Goal: Information Seeking & Learning: Learn about a topic

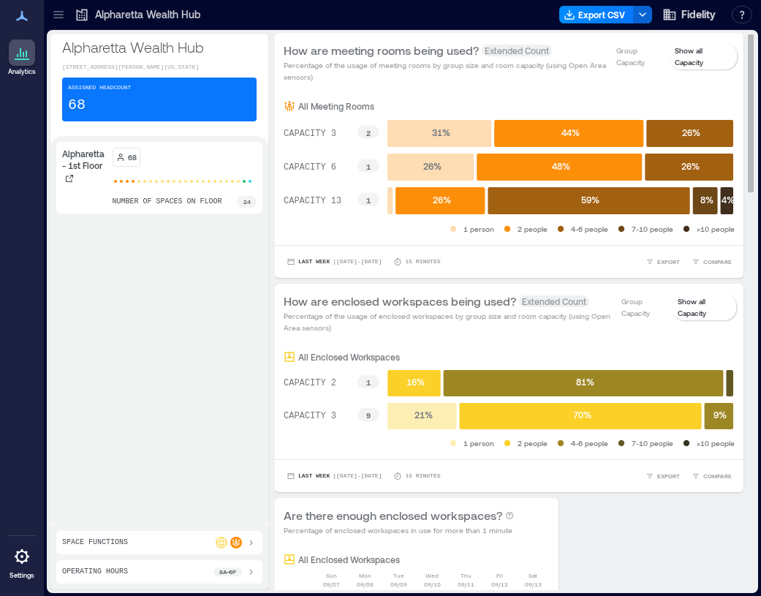
click at [699, 55] on p "Show all Capacity" at bounding box center [701, 56] width 53 height 23
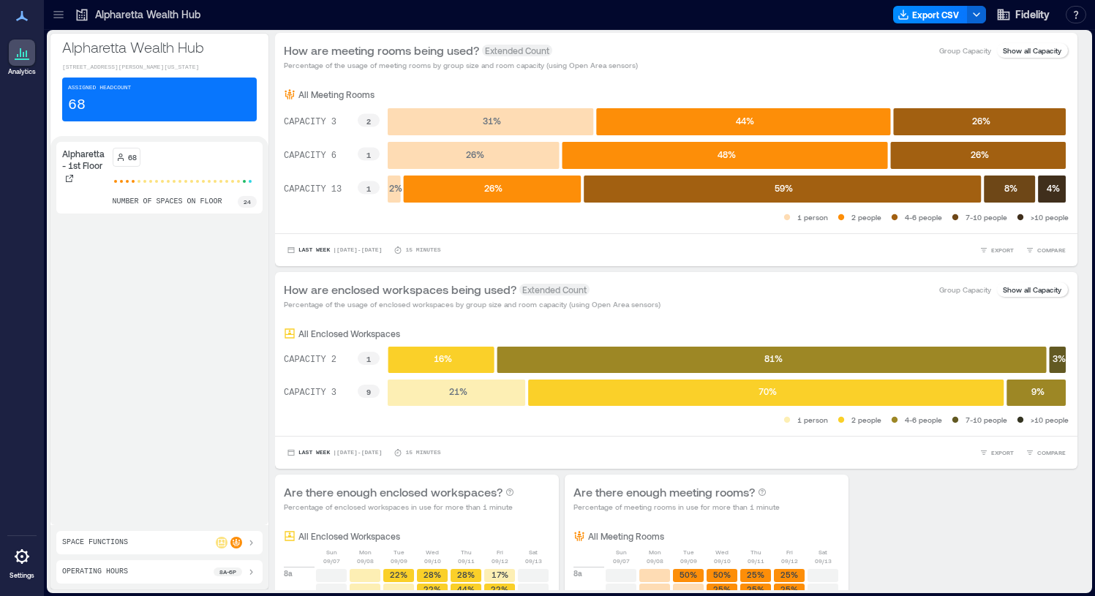
click at [89, 168] on p "Alpharetta - 1st Floor" at bounding box center [84, 159] width 45 height 23
click at [24, 56] on icon at bounding box center [22, 53] width 18 height 18
click at [761, 15] on span "Fidelity" at bounding box center [1032, 14] width 34 height 15
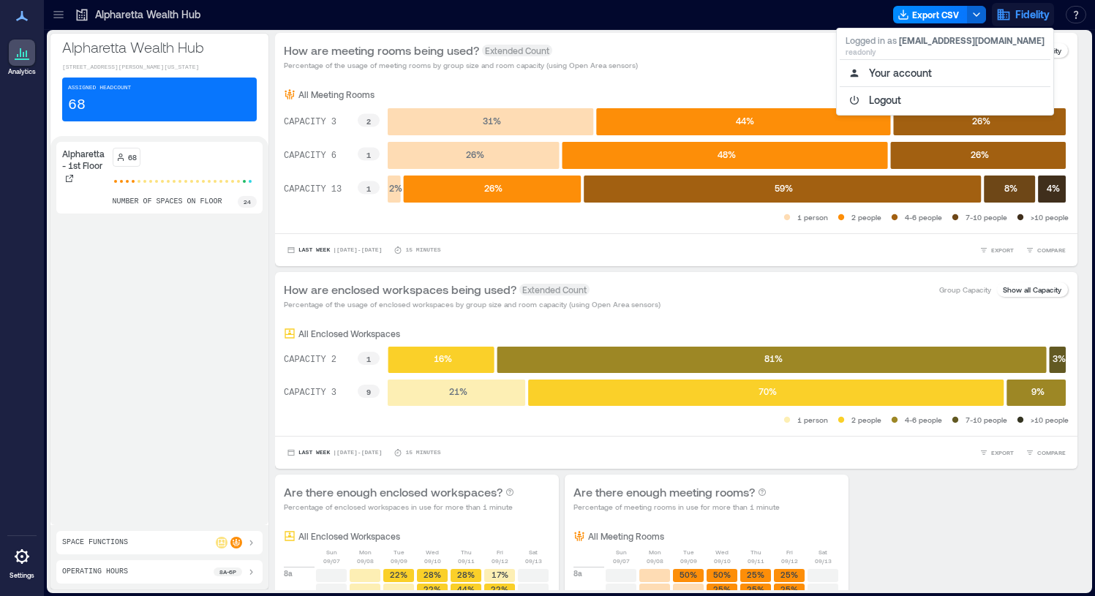
click at [254, 543] on icon at bounding box center [251, 543] width 12 height 12
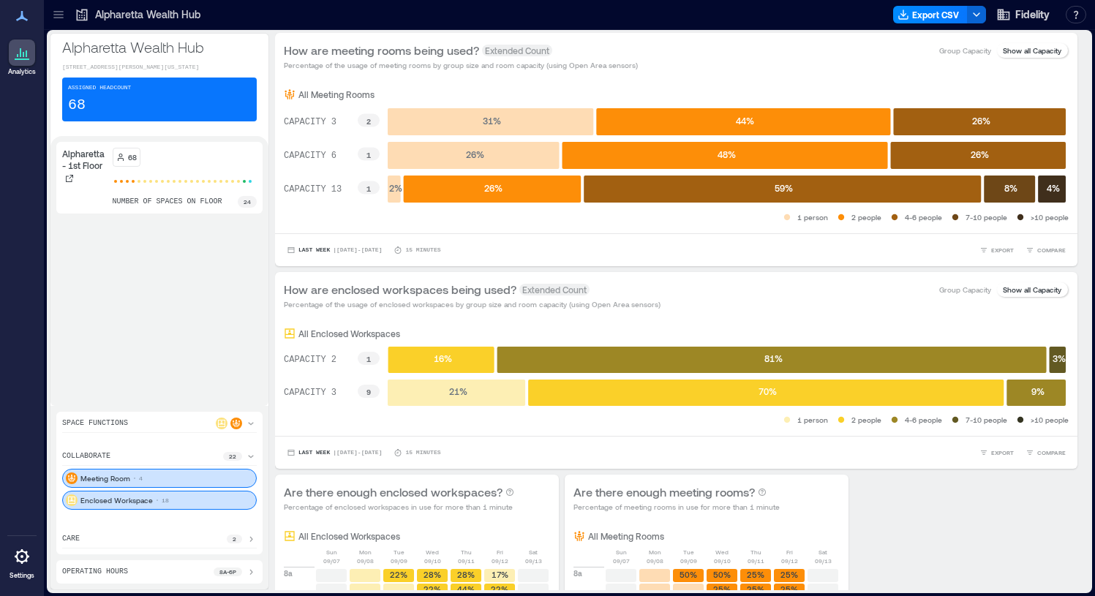
click at [253, 424] on icon at bounding box center [251, 424] width 12 height 12
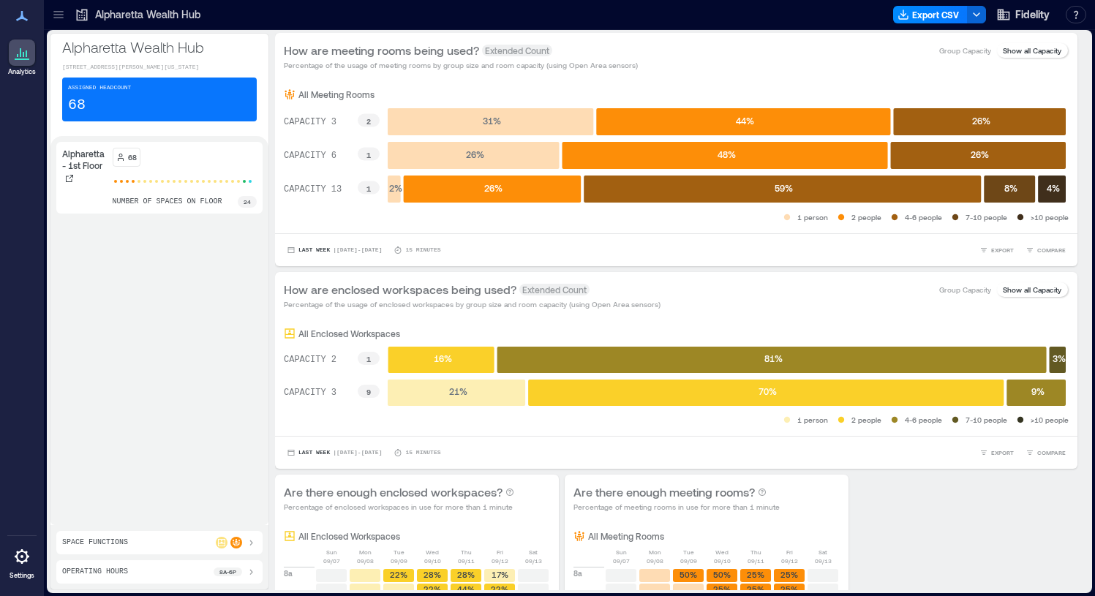
click at [83, 16] on icon at bounding box center [82, 14] width 15 height 15
click at [148, 15] on p "Alpharetta Wealth Hub" at bounding box center [147, 14] width 105 height 15
click at [62, 17] on icon at bounding box center [58, 17] width 10 height 1
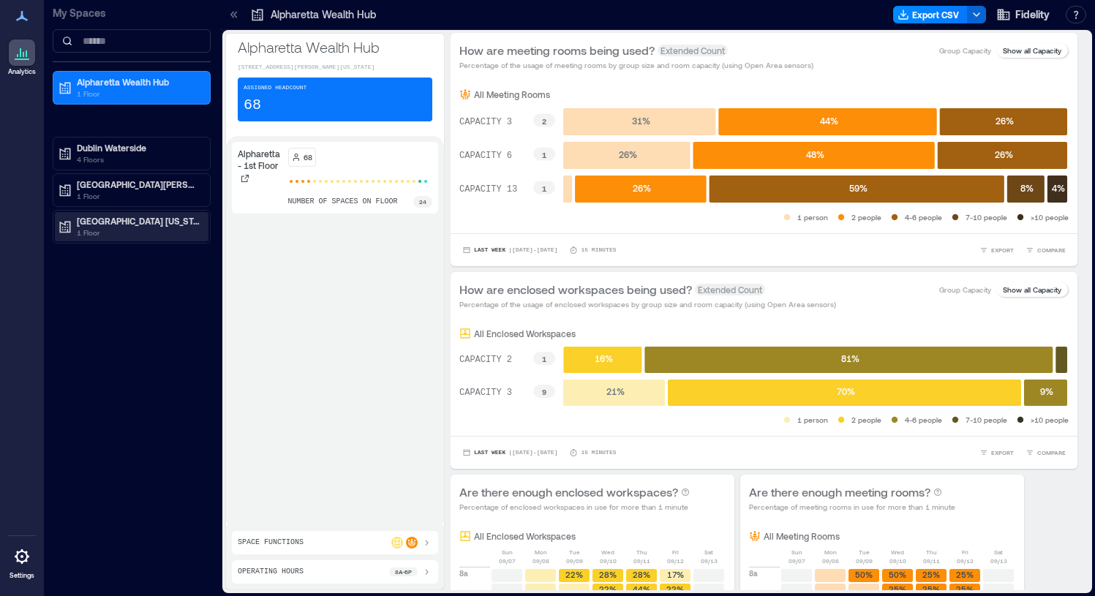
click at [153, 237] on p "1 Floor" at bounding box center [138, 233] width 123 height 12
click at [138, 276] on p "Westlake - 2nd Floor" at bounding box center [116, 274] width 83 height 12
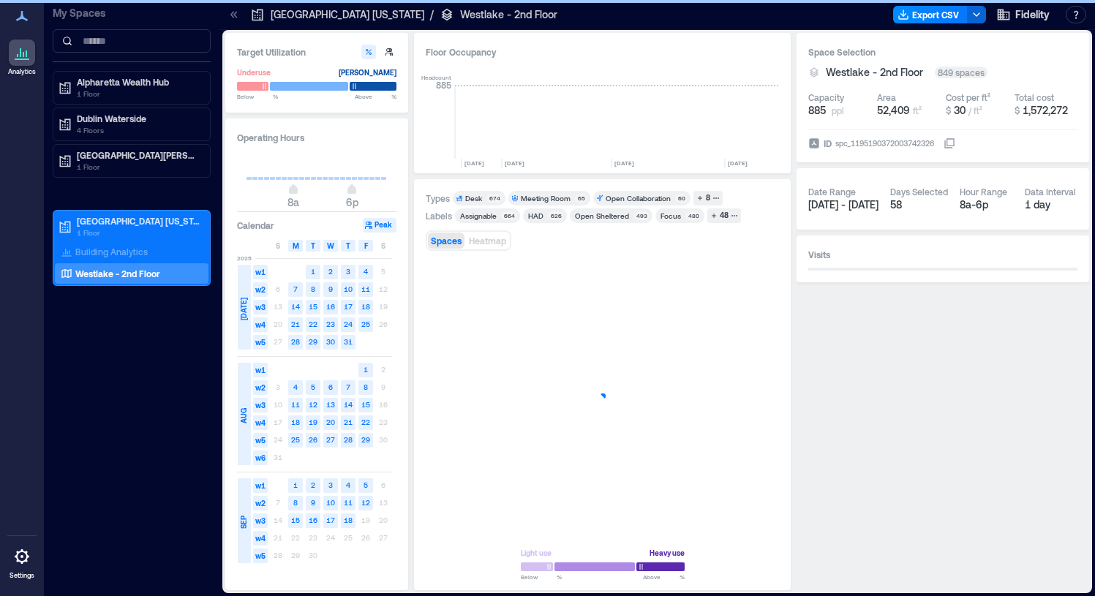
scroll to position [0, 2465]
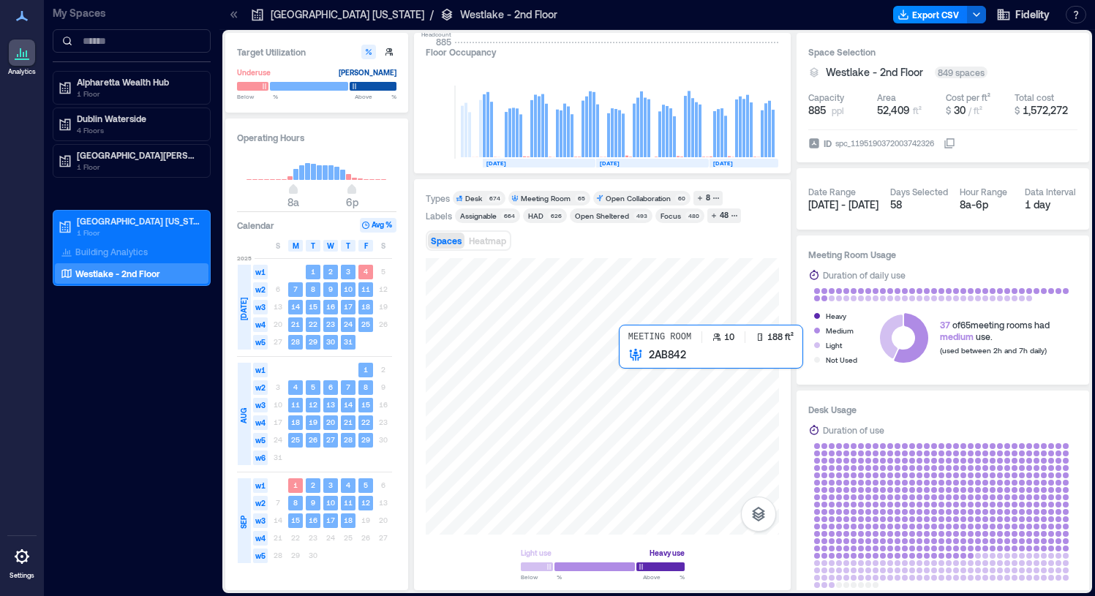
click at [620, 357] on div at bounding box center [602, 396] width 353 height 276
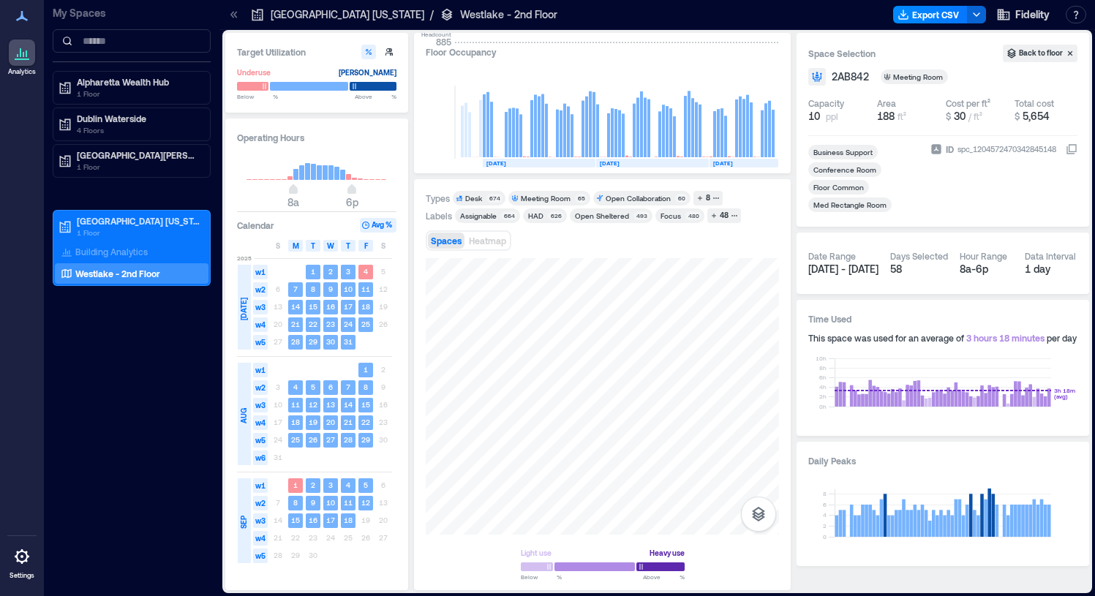
click at [761, 75] on span "2AB842" at bounding box center [850, 76] width 37 height 15
copy span "2AB842"
click at [101, 252] on p "Building Analytics" at bounding box center [111, 252] width 72 height 12
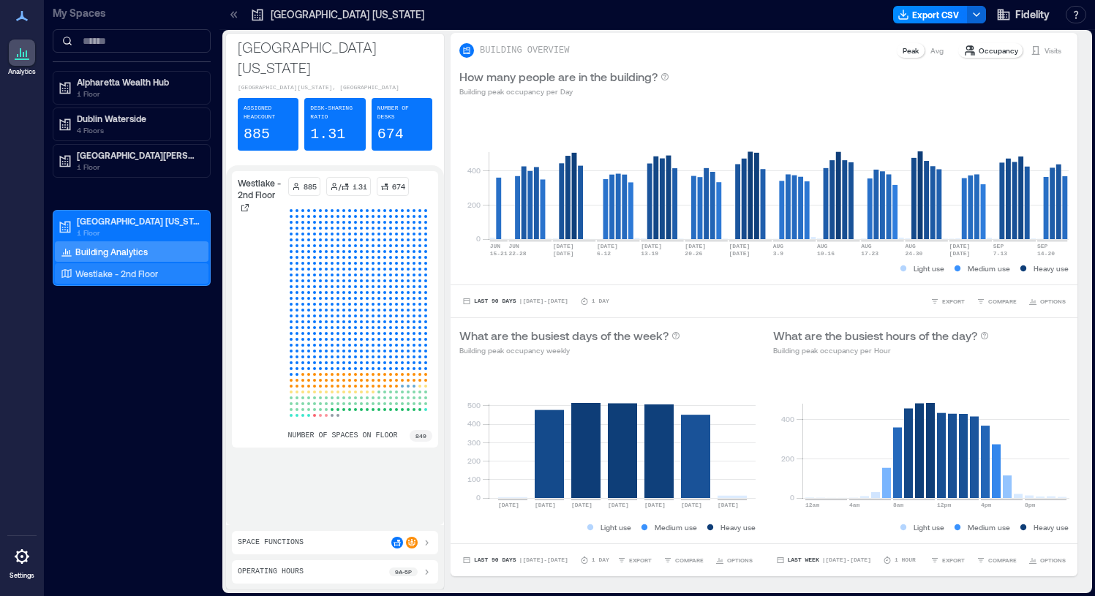
click at [100, 278] on p "Westlake - 2nd Floor" at bounding box center [116, 274] width 83 height 12
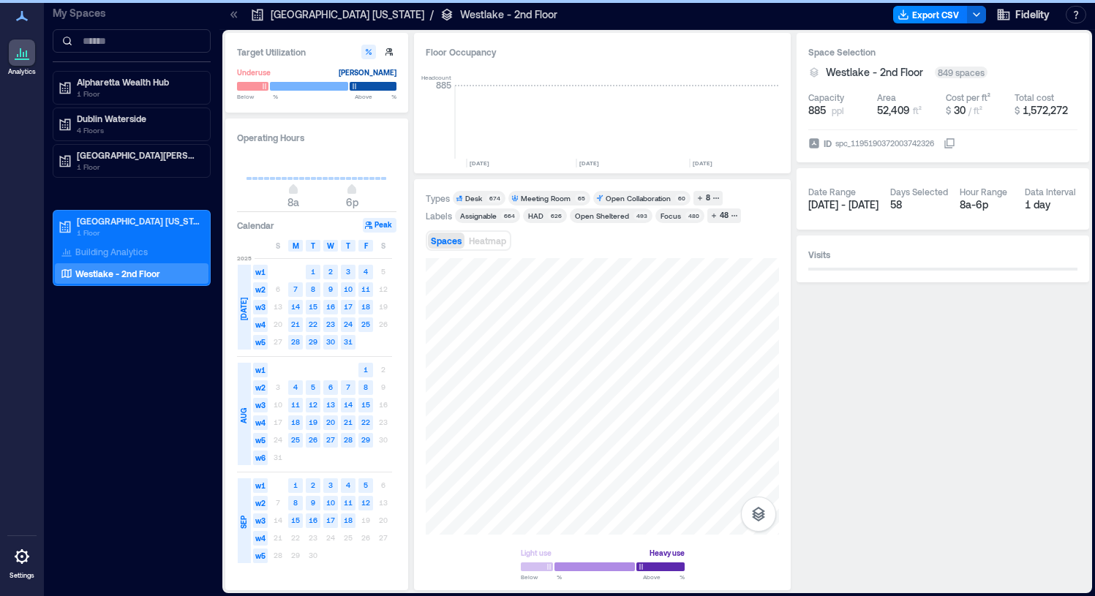
scroll to position [0, 2465]
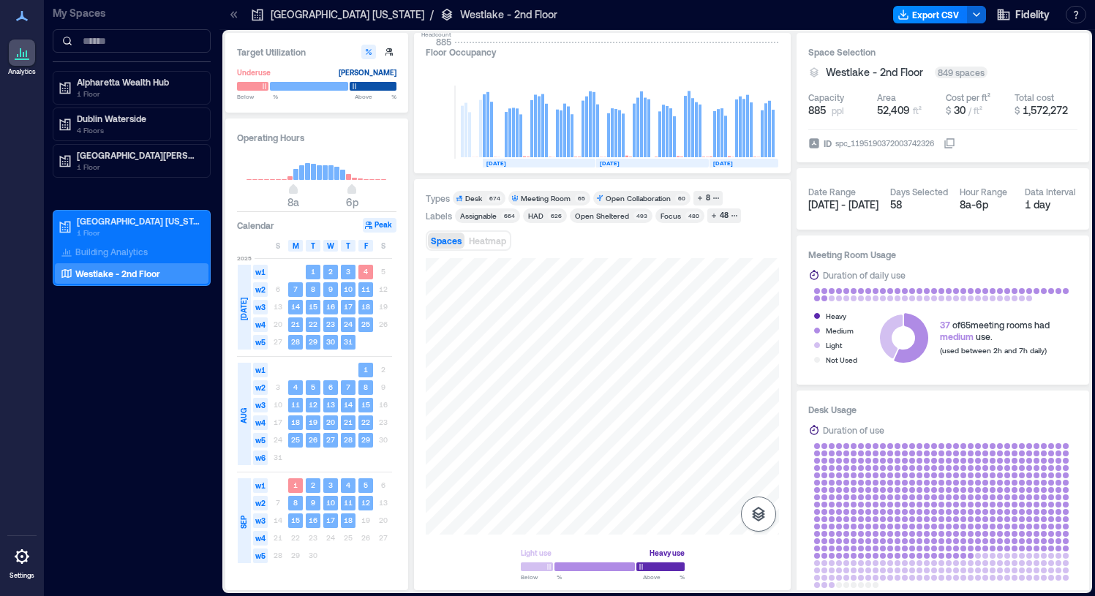
click at [756, 513] on icon "button" at bounding box center [758, 514] width 13 height 15
click at [669, 355] on div "Types Desk 674 Meeting Room 65 Open Collaboration 60 8 Labels Assignable 664 HA…" at bounding box center [602, 385] width 353 height 388
click at [554, 199] on div "Meeting Room" at bounding box center [546, 198] width 50 height 10
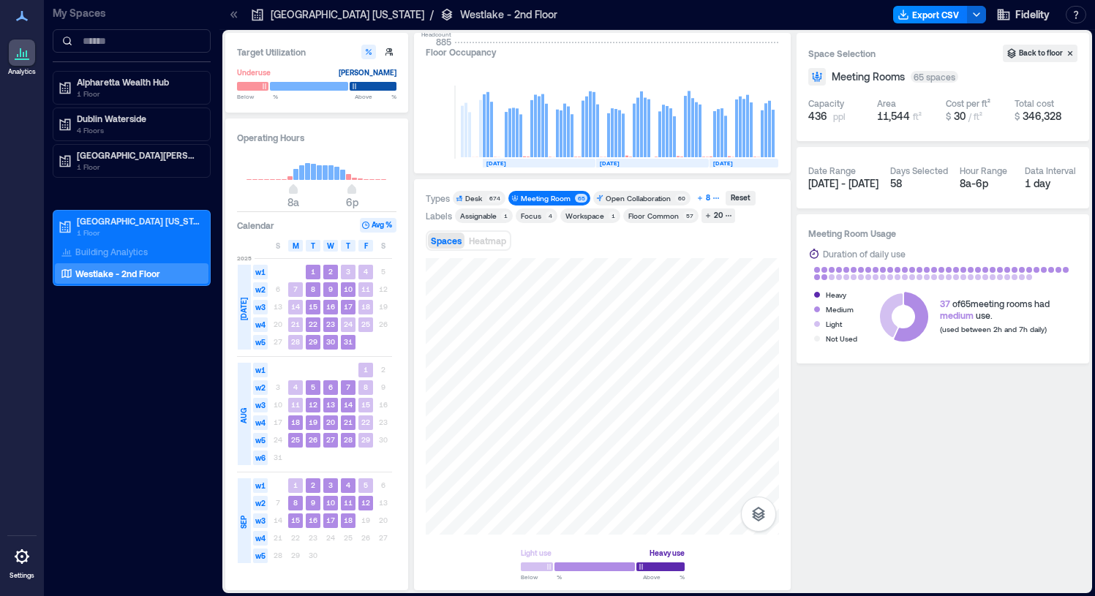
click at [704, 193] on div "8" at bounding box center [708, 198] width 9 height 13
